Goal: Find contact information: Find contact information

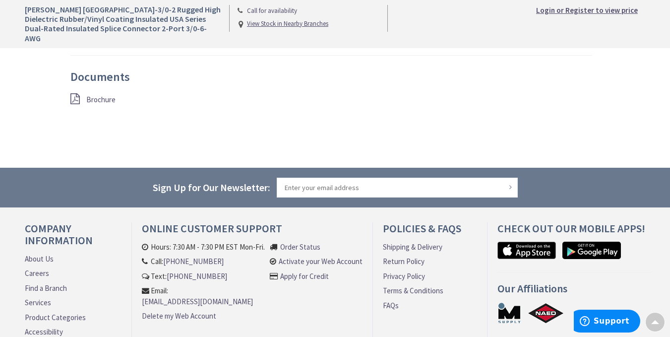
scroll to position [839, 0]
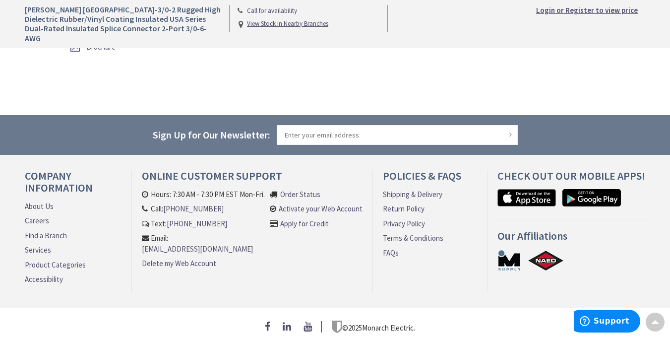
drag, startPoint x: 364, startPoint y: 316, endPoint x: 427, endPoint y: 316, distance: 62.5
click at [427, 320] on div "© 2025 Monarch Electric." at bounding box center [335, 326] width 620 height 13
copy p "Monarch Electric."
drag, startPoint x: 166, startPoint y: 197, endPoint x: 269, endPoint y: 239, distance: 111.3
click at [269, 239] on li "Hours: 7:30 AM - 7:30 PM EST Mon-Fri. Call: [PHONE_NUMBER] Text: [PHONE_NUMBER]…" at bounding box center [206, 233] width 128 height 88
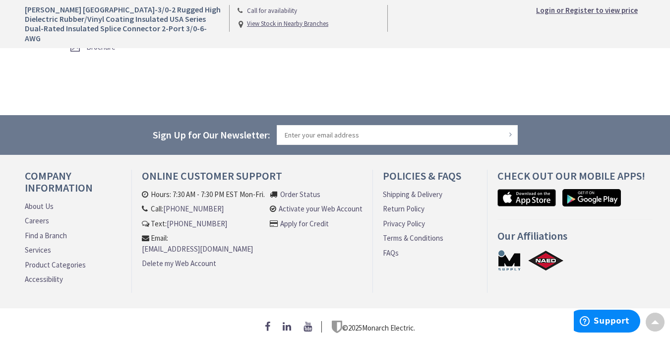
copy ul "[PHONE_NUMBER] Text: [PHONE_NUMBER] Email: [EMAIL_ADDRESS][DOMAIN_NAME]"
click at [216, 203] on li "Call: [PHONE_NUMBER]" at bounding box center [204, 208] width 124 height 10
drag, startPoint x: 221, startPoint y: 200, endPoint x: 168, endPoint y: 203, distance: 53.6
click at [168, 203] on li "Call: [PHONE_NUMBER]" at bounding box center [204, 208] width 124 height 10
copy link "[PHONE_NUMBER]"
